Goal: Use online tool/utility: Utilize a website feature to perform a specific function

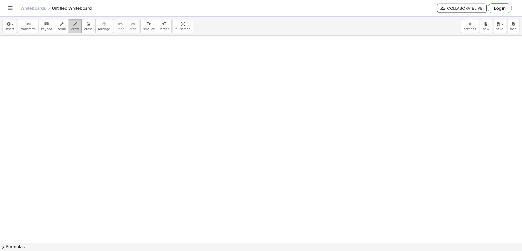
click at [71, 22] on div "button" at bounding box center [75, 24] width 8 height 6
click at [71, 28] on span "draw" at bounding box center [75, 29] width 8 height 4
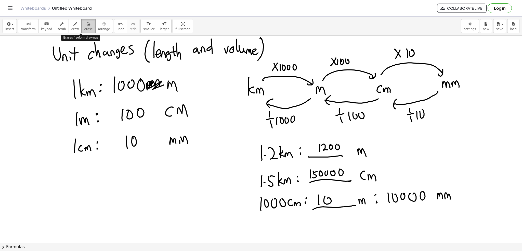
click at [84, 25] on div "button" at bounding box center [88, 24] width 8 height 6
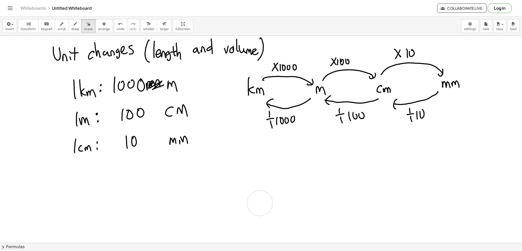
drag, startPoint x: 364, startPoint y: 144, endPoint x: 276, endPoint y: 192, distance: 100.2
click at [73, 24] on icon "button" at bounding box center [75, 24] width 4 height 6
click at [84, 23] on div "button" at bounding box center [88, 24] width 8 height 6
drag, startPoint x: 355, startPoint y: 133, endPoint x: 303, endPoint y: 147, distance: 53.6
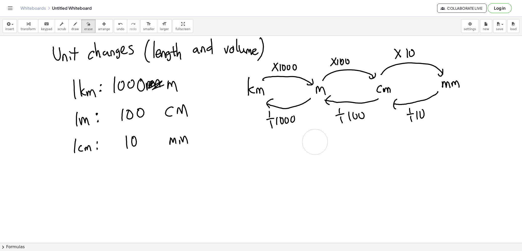
click at [69, 28] on button "draw" at bounding box center [75, 26] width 13 height 14
click at [117, 27] on span "undo" at bounding box center [121, 29] width 8 height 4
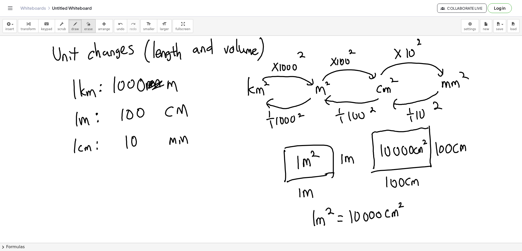
click at [84, 23] on div "button" at bounding box center [88, 24] width 8 height 6
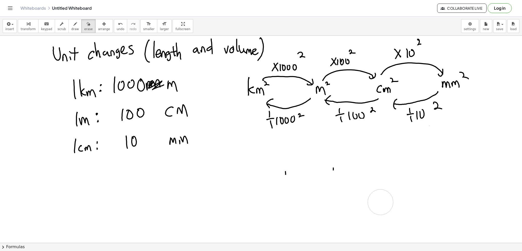
drag, startPoint x: 485, startPoint y: 162, endPoint x: 208, endPoint y: 182, distance: 277.7
click at [71, 20] on button "draw" at bounding box center [75, 26] width 13 height 14
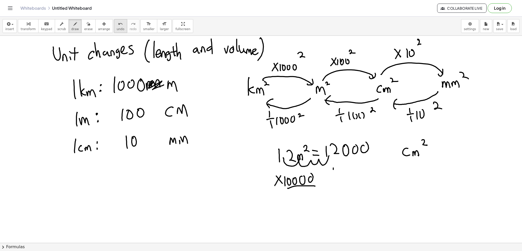
click at [114, 24] on button "undo undo" at bounding box center [120, 26] width 13 height 14
click at [87, 22] on icon "button" at bounding box center [89, 24] width 4 height 6
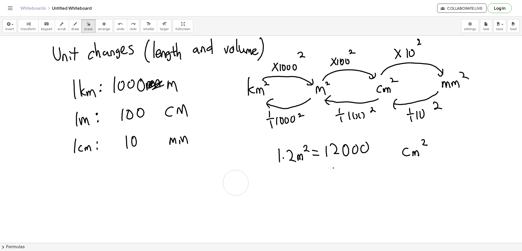
drag, startPoint x: 351, startPoint y: 182, endPoint x: 298, endPoint y: 189, distance: 53.7
click at [73, 26] on icon "button" at bounding box center [75, 24] width 4 height 6
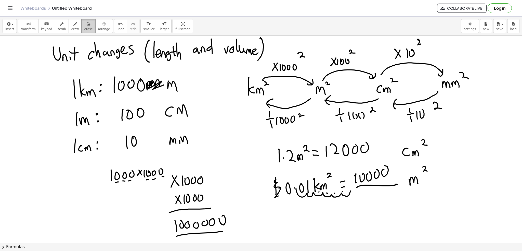
click at [87, 26] on icon "button" at bounding box center [89, 24] width 4 height 6
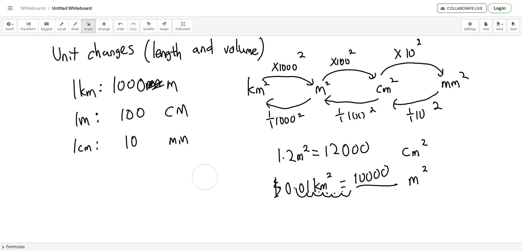
drag, startPoint x: 219, startPoint y: 208, endPoint x: 115, endPoint y: 5, distance: 227.9
click at [73, 26] on button "draw" at bounding box center [75, 26] width 13 height 14
click at [116, 25] on button "undo undo" at bounding box center [120, 26] width 13 height 14
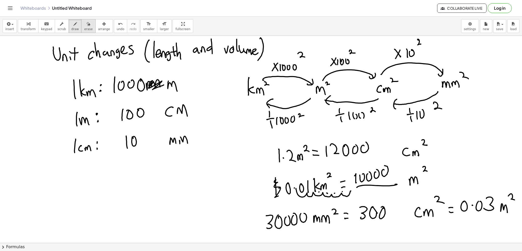
click at [87, 26] on icon "button" at bounding box center [89, 24] width 4 height 6
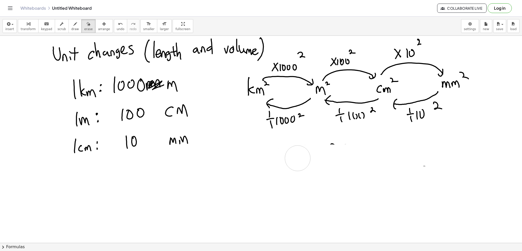
drag, startPoint x: 466, startPoint y: 145, endPoint x: 285, endPoint y: 166, distance: 182.5
click at [71, 27] on span "draw" at bounding box center [75, 29] width 8 height 4
drag, startPoint x: 78, startPoint y: 25, endPoint x: 313, endPoint y: 104, distance: 248.7
click at [84, 25] on div "button" at bounding box center [88, 24] width 8 height 6
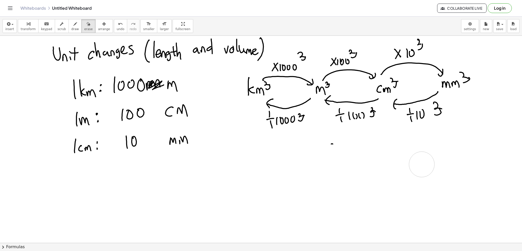
drag, startPoint x: 502, startPoint y: 155, endPoint x: 368, endPoint y: 179, distance: 136.1
click at [71, 28] on span "draw" at bounding box center [75, 29] width 8 height 4
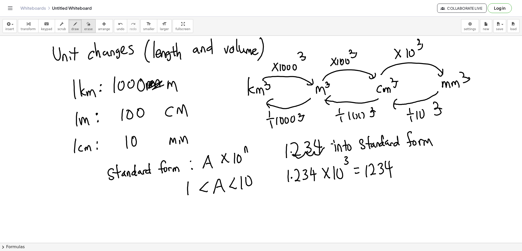
click at [85, 23] on button "erase" at bounding box center [88, 26] width 14 height 14
drag, startPoint x: 395, startPoint y: 165, endPoint x: 349, endPoint y: 159, distance: 47.1
click at [71, 21] on div "button" at bounding box center [75, 24] width 8 height 6
click at [84, 26] on div "button" at bounding box center [88, 24] width 8 height 6
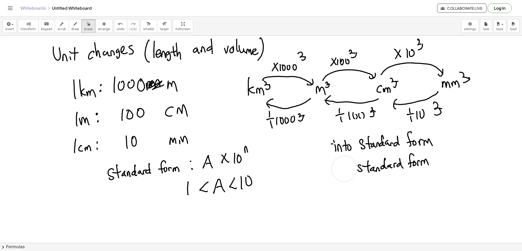
drag, startPoint x: 286, startPoint y: 149, endPoint x: 27, endPoint y: 44, distance: 279.6
click at [71, 25] on div "button" at bounding box center [75, 24] width 8 height 6
drag, startPoint x: 75, startPoint y: 25, endPoint x: 185, endPoint y: 72, distance: 119.3
click at [81, 25] on button "erase" at bounding box center [88, 26] width 14 height 14
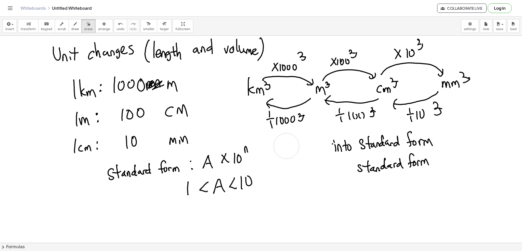
drag, startPoint x: 320, startPoint y: 139, endPoint x: 267, endPoint y: 153, distance: 55.2
click at [71, 24] on div "button" at bounding box center [75, 24] width 8 height 6
drag, startPoint x: 82, startPoint y: 22, endPoint x: 274, endPoint y: 76, distance: 199.2
click at [87, 22] on icon "button" at bounding box center [89, 24] width 4 height 6
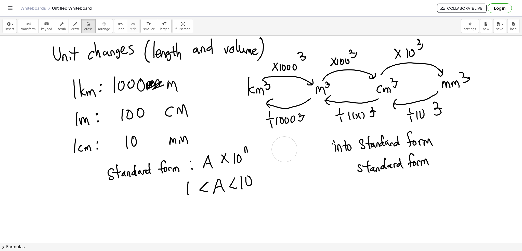
drag, startPoint x: 317, startPoint y: 143, endPoint x: 199, endPoint y: 122, distance: 119.6
click at [71, 27] on span "draw" at bounding box center [75, 29] width 8 height 4
drag, startPoint x: 81, startPoint y: 25, endPoint x: 148, endPoint y: 54, distance: 72.4
click at [87, 25] on icon "button" at bounding box center [89, 24] width 4 height 6
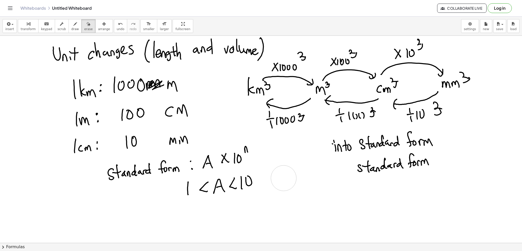
drag, startPoint x: 310, startPoint y: 140, endPoint x: 71, endPoint y: 68, distance: 248.6
click at [71, 29] on span "draw" at bounding box center [75, 29] width 8 height 4
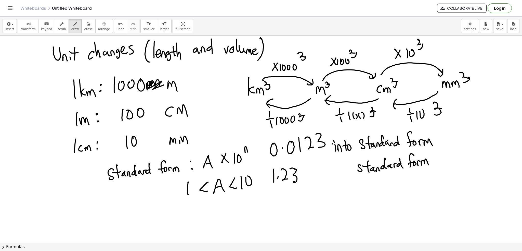
drag, startPoint x: 82, startPoint y: 22, endPoint x: 288, endPoint y: 93, distance: 217.3
click at [87, 22] on icon "button" at bounding box center [89, 24] width 4 height 6
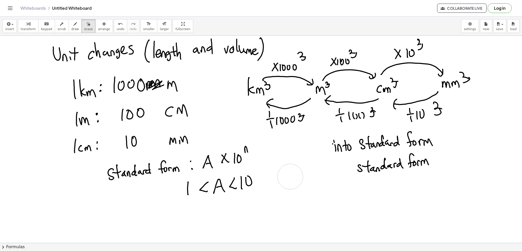
drag, startPoint x: 321, startPoint y: 137, endPoint x: 289, endPoint y: 179, distance: 52.7
click at [73, 27] on icon "button" at bounding box center [75, 24] width 4 height 6
click at [72, 26] on button "draw" at bounding box center [75, 26] width 13 height 14
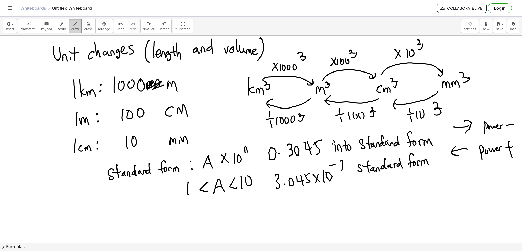
click at [72, 24] on button "draw" at bounding box center [75, 26] width 13 height 14
drag, startPoint x: 84, startPoint y: 23, endPoint x: 312, endPoint y: 142, distance: 256.7
click at [84, 23] on button "erase" at bounding box center [88, 26] width 14 height 14
drag, startPoint x: 387, startPoint y: 203, endPoint x: 341, endPoint y: 179, distance: 51.1
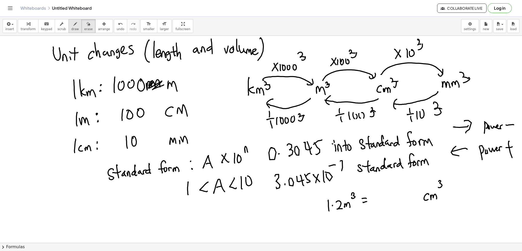
click at [73, 22] on icon "button" at bounding box center [75, 24] width 4 height 6
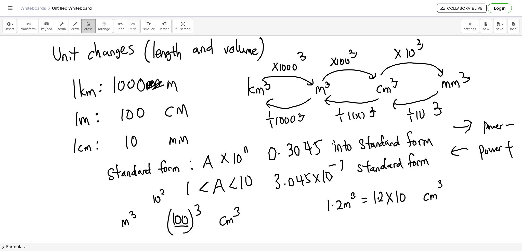
click at [87, 24] on icon "button" at bounding box center [89, 24] width 4 height 6
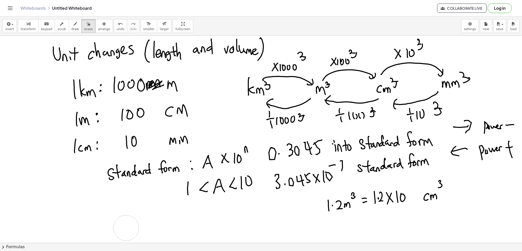
drag, startPoint x: 245, startPoint y: 212, endPoint x: 87, endPoint y: 48, distance: 227.6
click at [84, 24] on div "button" at bounding box center [88, 24] width 8 height 6
click at [73, 26] on button "draw" at bounding box center [75, 26] width 13 height 14
click at [87, 25] on icon "button" at bounding box center [89, 24] width 4 height 6
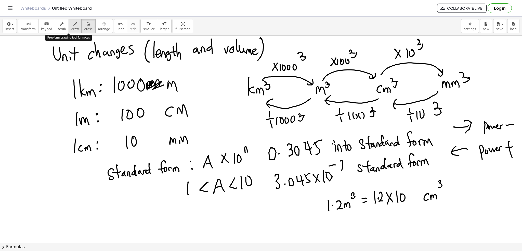
click at [74, 25] on button "draw" at bounding box center [75, 26] width 13 height 14
click at [84, 26] on div "button" at bounding box center [88, 24] width 8 height 6
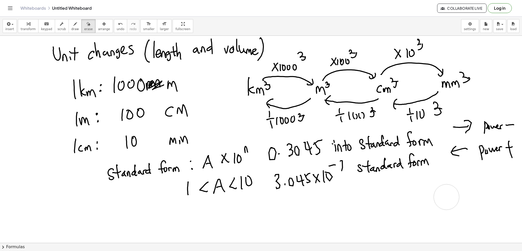
drag, startPoint x: 428, startPoint y: 186, endPoint x: 227, endPoint y: 131, distance: 208.8
click at [73, 26] on icon "button" at bounding box center [75, 24] width 4 height 6
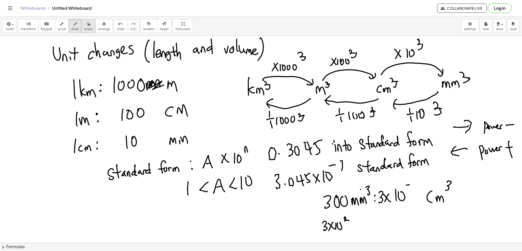
click at [84, 24] on div "button" at bounding box center [88, 24] width 8 height 6
click at [71, 27] on span "draw" at bounding box center [75, 29] width 8 height 4
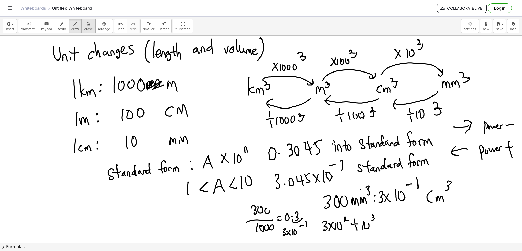
click at [84, 27] on span "erase" at bounding box center [88, 29] width 8 height 4
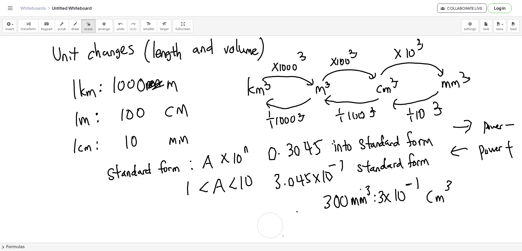
drag, startPoint x: 375, startPoint y: 220, endPoint x: 325, endPoint y: 209, distance: 51.6
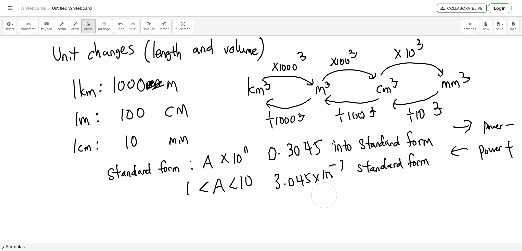
drag, startPoint x: 426, startPoint y: 189, endPoint x: 183, endPoint y: 144, distance: 246.5
click at [73, 21] on icon "button" at bounding box center [75, 24] width 4 height 6
click at [84, 27] on span "erase" at bounding box center [88, 29] width 8 height 4
drag, startPoint x: 336, startPoint y: 203, endPoint x: 62, endPoint y: 100, distance: 292.8
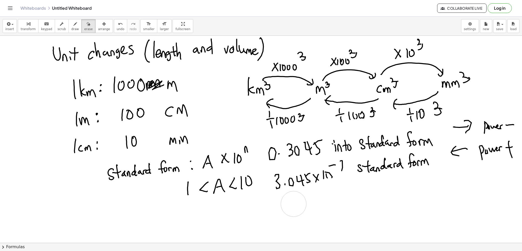
click at [69, 19] on button "draw" at bounding box center [75, 26] width 13 height 14
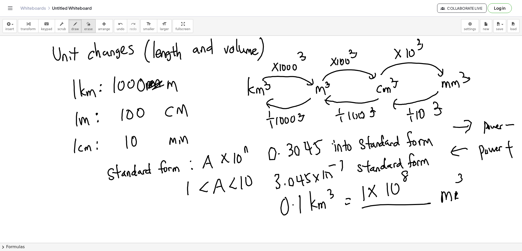
click at [86, 24] on button "erase" at bounding box center [88, 26] width 14 height 14
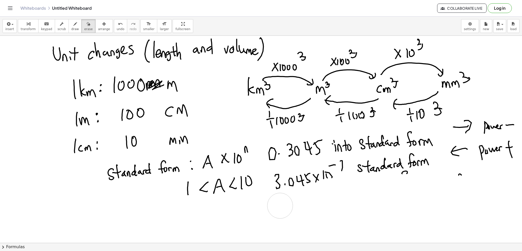
drag, startPoint x: 473, startPoint y: 185, endPoint x: 280, endPoint y: 206, distance: 193.7
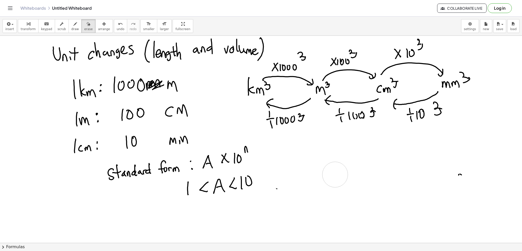
drag, startPoint x: 504, startPoint y: 128, endPoint x: 226, endPoint y: 133, distance: 278.6
click at [62, 25] on button "scrub" at bounding box center [62, 26] width 14 height 14
click at [73, 23] on icon "button" at bounding box center [75, 24] width 4 height 6
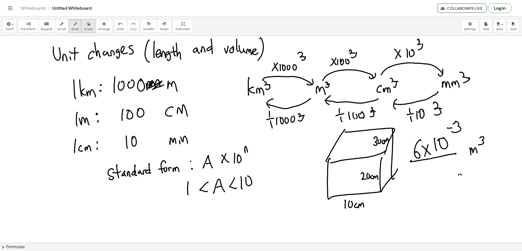
click at [85, 27] on button "erase" at bounding box center [88, 26] width 14 height 14
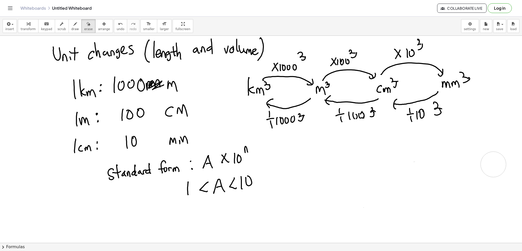
drag, startPoint x: 476, startPoint y: 132, endPoint x: 273, endPoint y: 143, distance: 203.3
click at [72, 28] on button "draw" at bounding box center [75, 26] width 13 height 14
click at [84, 29] on span "erase" at bounding box center [88, 29] width 8 height 4
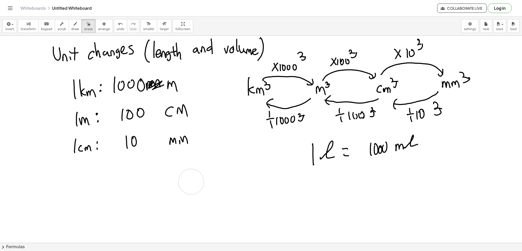
drag, startPoint x: 256, startPoint y: 180, endPoint x: 180, endPoint y: 172, distance: 76.5
click at [72, 26] on button "draw" at bounding box center [75, 26] width 13 height 14
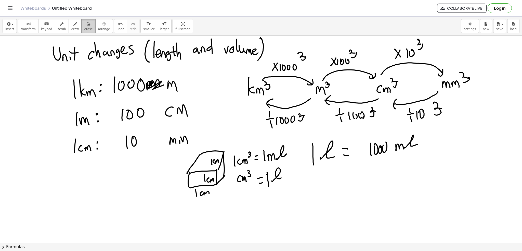
click at [85, 26] on button "erase" at bounding box center [88, 26] width 14 height 14
drag, startPoint x: 215, startPoint y: 136, endPoint x: 5, endPoint y: 0, distance: 249.9
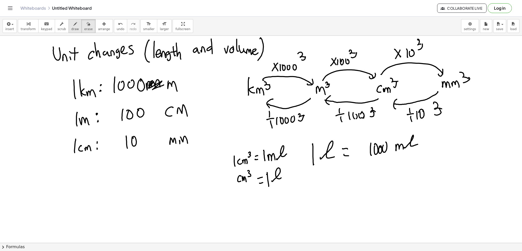
click at [73, 26] on icon "button" at bounding box center [75, 24] width 4 height 6
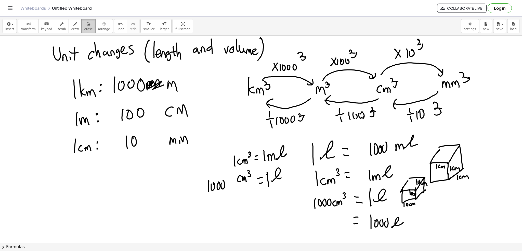
click at [86, 28] on button "erase" at bounding box center [88, 26] width 14 height 14
drag, startPoint x: 406, startPoint y: 220, endPoint x: 197, endPoint y: 200, distance: 210.1
click at [71, 26] on button "draw" at bounding box center [75, 26] width 13 height 14
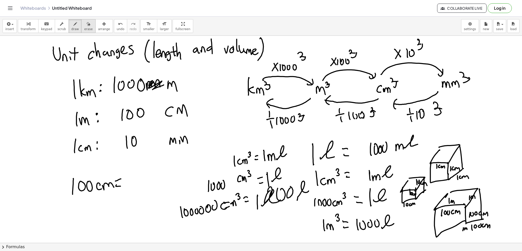
click at [85, 28] on button "erase" at bounding box center [88, 26] width 14 height 14
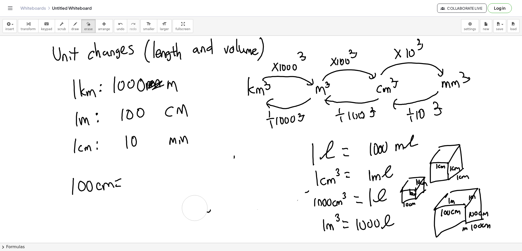
drag, startPoint x: 279, startPoint y: 148, endPoint x: 469, endPoint y: 147, distance: 190.0
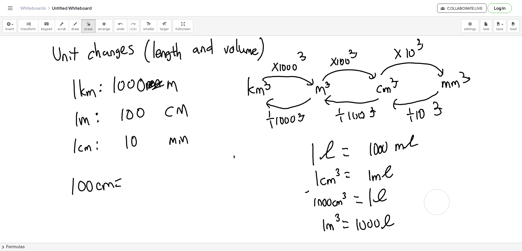
drag, startPoint x: 469, startPoint y: 151, endPoint x: 438, endPoint y: 202, distance: 60.1
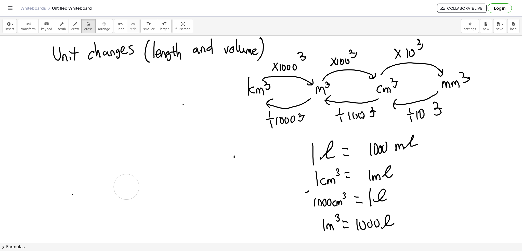
drag, startPoint x: 186, startPoint y: 135, endPoint x: 81, endPoint y: 12, distance: 161.5
click at [73, 23] on icon "button" at bounding box center [75, 24] width 4 height 6
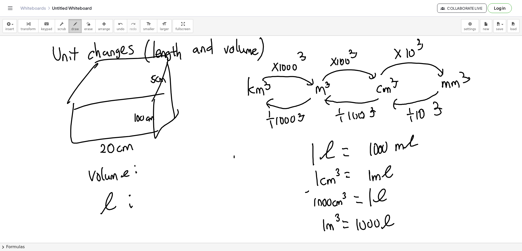
click at [73, 21] on icon "button" at bounding box center [75, 24] width 4 height 6
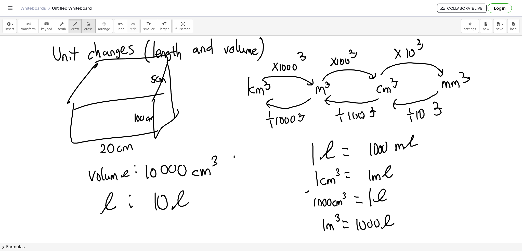
click at [87, 23] on icon "button" at bounding box center [89, 24] width 4 height 6
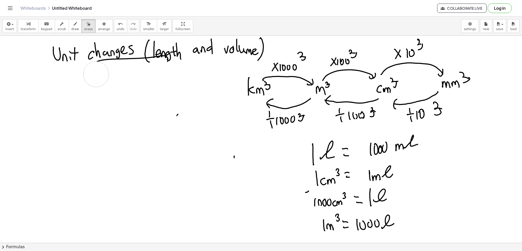
drag, startPoint x: 173, startPoint y: 73, endPoint x: 96, endPoint y: 74, distance: 77.0
click at [73, 24] on icon "button" at bounding box center [75, 24] width 4 height 6
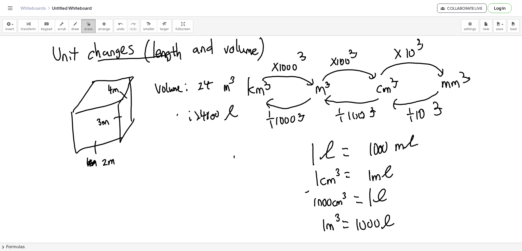
click at [84, 28] on span "erase" at bounding box center [88, 29] width 8 height 4
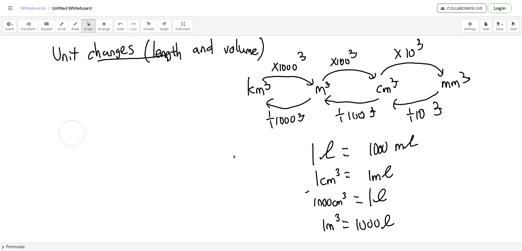
drag, startPoint x: 231, startPoint y: 79, endPoint x: 321, endPoint y: 158, distance: 119.1
drag, startPoint x: 247, startPoint y: 158, endPoint x: 242, endPoint y: 175, distance: 17.4
click at [73, 26] on icon "button" at bounding box center [75, 24] width 4 height 6
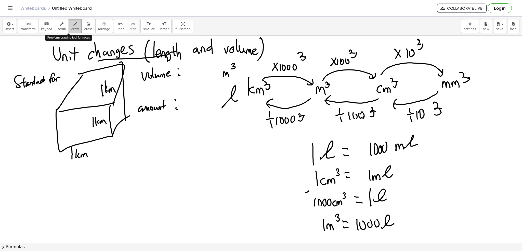
click at [73, 26] on icon "button" at bounding box center [75, 24] width 4 height 6
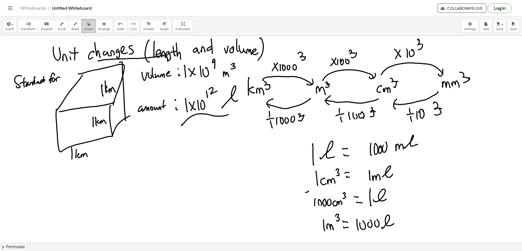
click at [84, 27] on button "erase" at bounding box center [88, 26] width 14 height 14
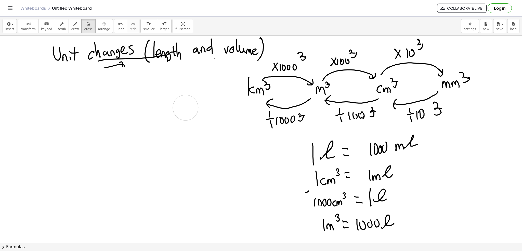
drag, startPoint x: 227, startPoint y: 72, endPoint x: 196, endPoint y: 104, distance: 44.7
click at [71, 27] on span "draw" at bounding box center [75, 29] width 8 height 4
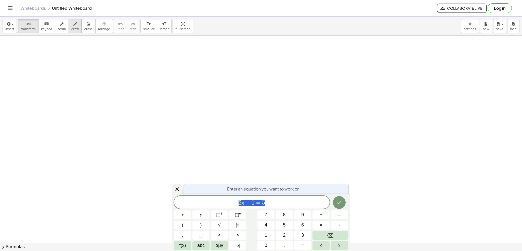
click at [71, 26] on div "button" at bounding box center [75, 24] width 8 height 6
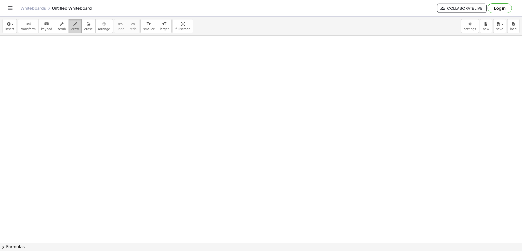
click at [73, 22] on button "draw" at bounding box center [75, 26] width 13 height 14
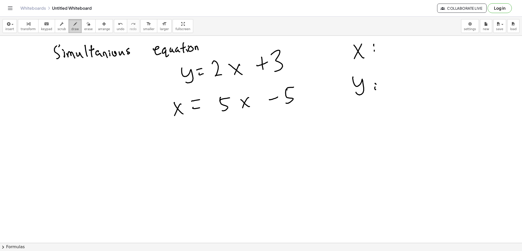
click at [69, 27] on button "draw" at bounding box center [75, 26] width 13 height 14
click at [84, 22] on div "button" at bounding box center [88, 24] width 8 height 6
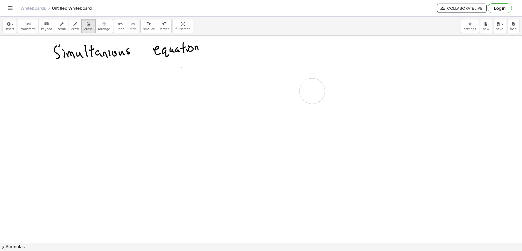
drag, startPoint x: 332, startPoint y: 67, endPoint x: 124, endPoint y: 32, distance: 210.7
click at [71, 28] on span "draw" at bounding box center [75, 29] width 8 height 4
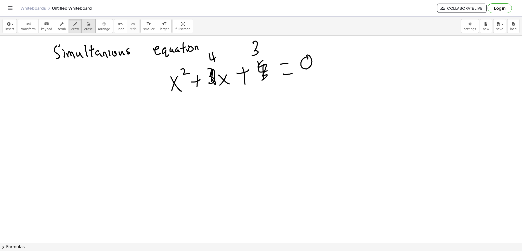
click at [87, 22] on icon "button" at bounding box center [89, 24] width 4 height 6
drag, startPoint x: 210, startPoint y: 70, endPoint x: 247, endPoint y: 62, distance: 38.3
drag, startPoint x: 258, startPoint y: 54, endPoint x: 200, endPoint y: 80, distance: 63.9
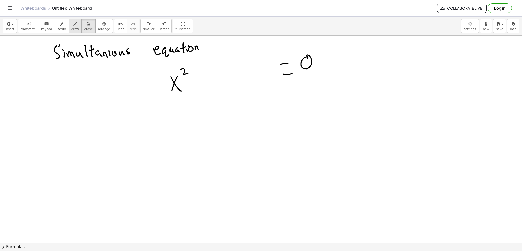
click at [73, 26] on icon "button" at bounding box center [75, 24] width 4 height 6
click at [114, 24] on button "undo undo" at bounding box center [120, 26] width 13 height 14
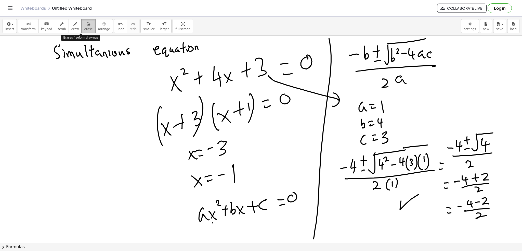
click at [84, 29] on span "erase" at bounding box center [88, 29] width 8 height 4
drag, startPoint x: 71, startPoint y: 29, endPoint x: 69, endPoint y: 26, distance: 3.1
click at [71, 28] on span "draw" at bounding box center [75, 29] width 8 height 4
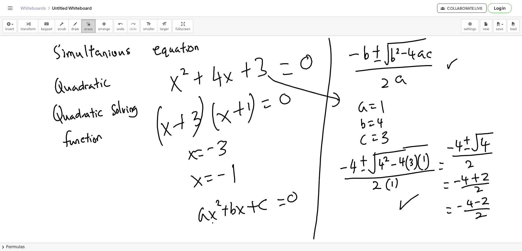
click at [87, 25] on icon "button" at bounding box center [89, 24] width 4 height 6
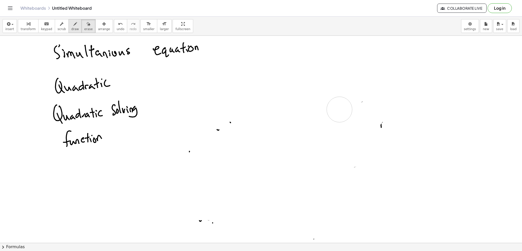
drag, startPoint x: 455, startPoint y: 61, endPoint x: 69, endPoint y: 26, distance: 387.7
click at [71, 25] on div "button" at bounding box center [75, 24] width 8 height 6
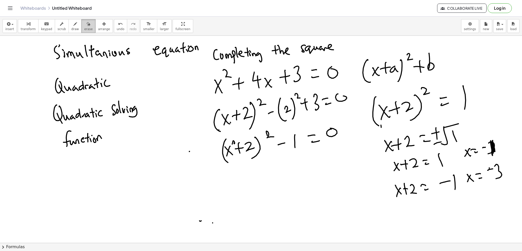
click at [85, 20] on button "erase" at bounding box center [88, 26] width 14 height 14
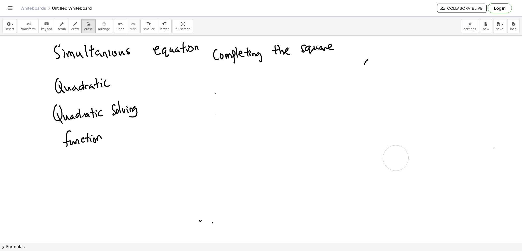
drag, startPoint x: 222, startPoint y: 81, endPoint x: 188, endPoint y: 68, distance: 37.1
click at [61, 21] on button "scrub" at bounding box center [62, 26] width 14 height 14
click at [69, 22] on button "draw" at bounding box center [75, 26] width 13 height 14
